Goal: Task Accomplishment & Management: Manage account settings

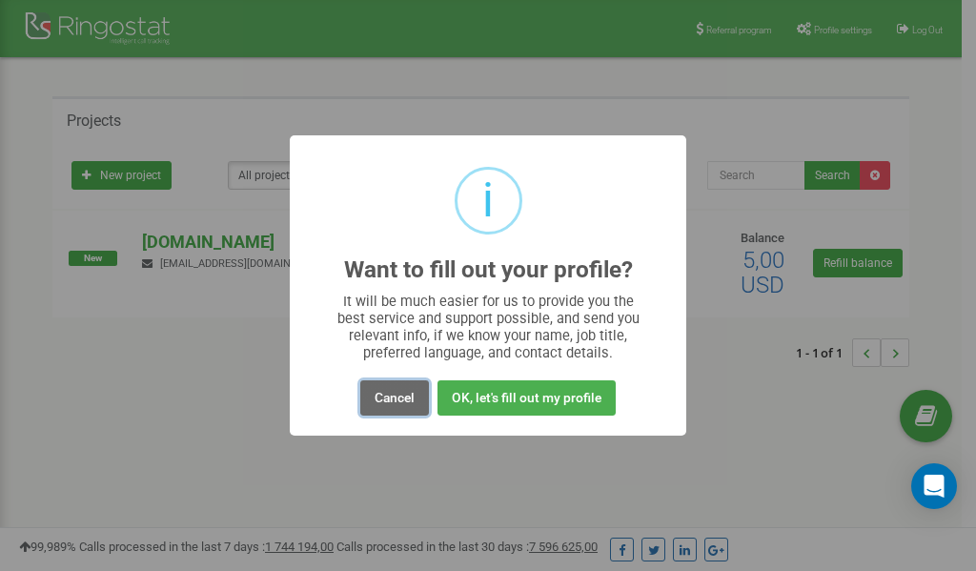
click at [391, 401] on button "Cancel" at bounding box center [394, 397] width 69 height 35
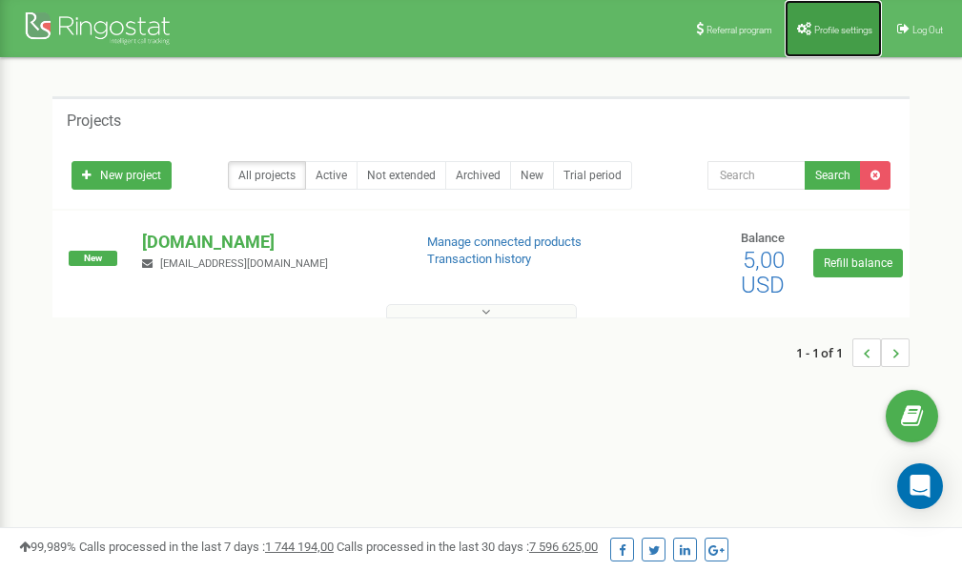
click at [826, 20] on link "Profile settings" at bounding box center [833, 28] width 97 height 57
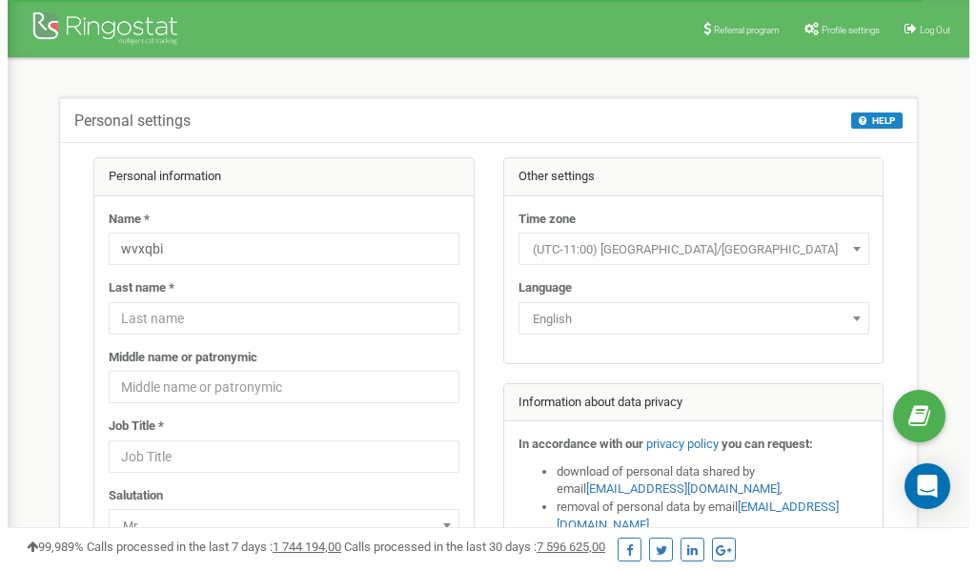
scroll to position [95, 0]
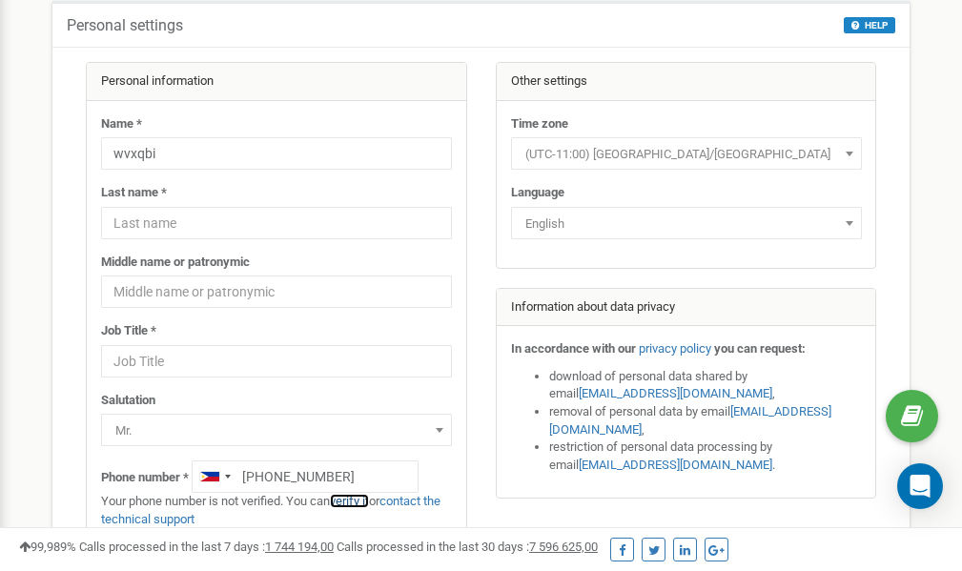
click at [357, 501] on link "verify it" at bounding box center [349, 501] width 39 height 14
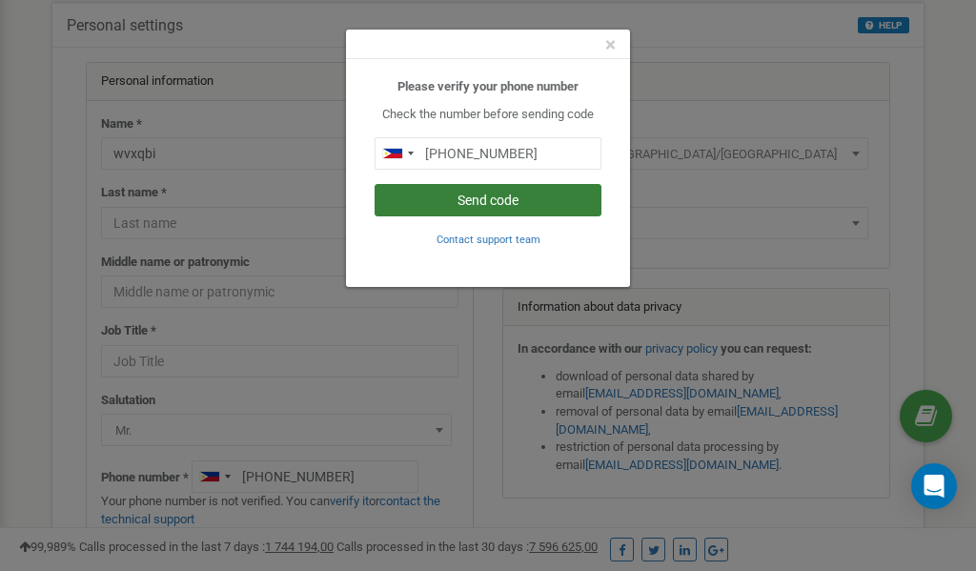
click at [470, 201] on button "Send code" at bounding box center [488, 200] width 227 height 32
